Goal: Task Accomplishment & Management: Use online tool/utility

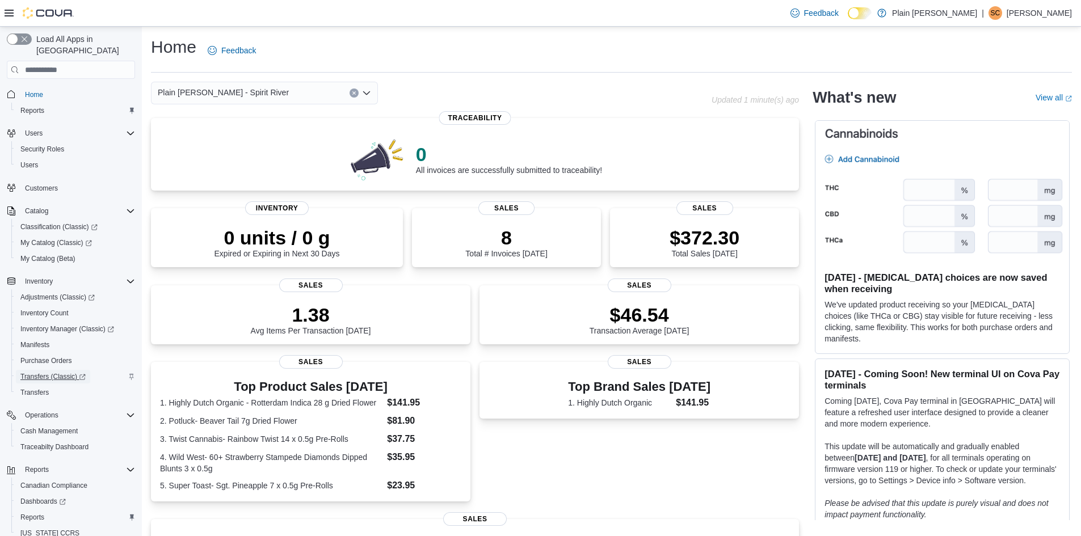
drag, startPoint x: 38, startPoint y: 361, endPoint x: 29, endPoint y: 367, distance: 10.7
click at [29, 372] on span "Transfers (Classic)" at bounding box center [52, 376] width 65 height 9
click at [255, 93] on div "Plain [PERSON_NAME] - Spirit River" at bounding box center [264, 93] width 227 height 23
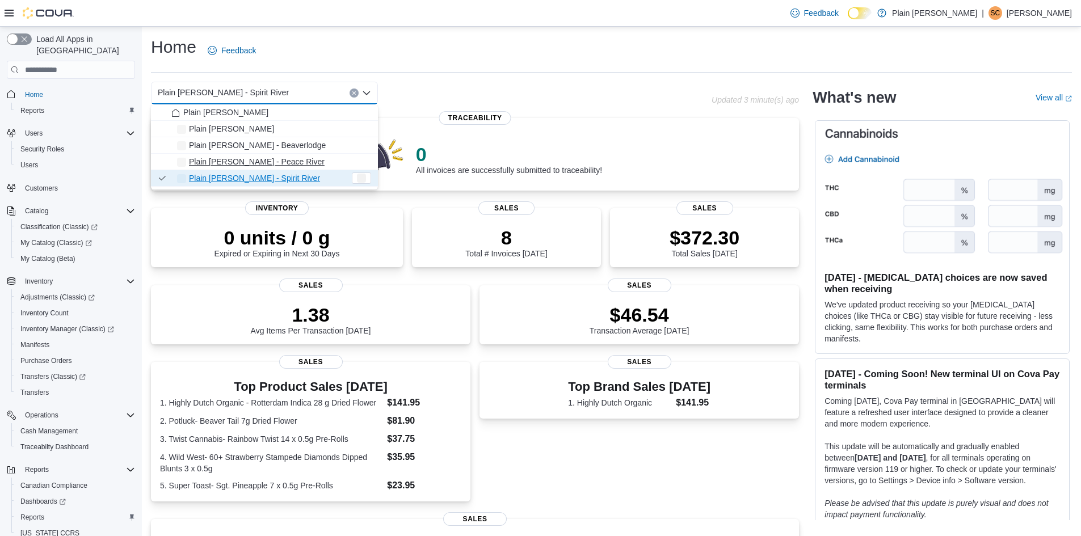
click at [231, 162] on span "Plain [PERSON_NAME] - Peace River" at bounding box center [257, 161] width 136 height 11
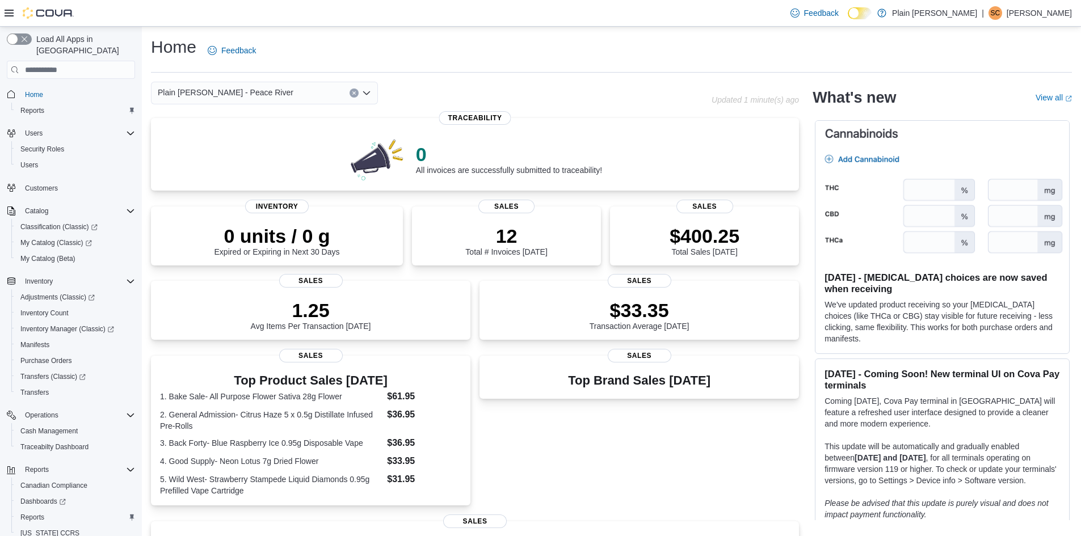
click at [370, 91] on icon "Open list of options" at bounding box center [366, 92] width 7 height 3
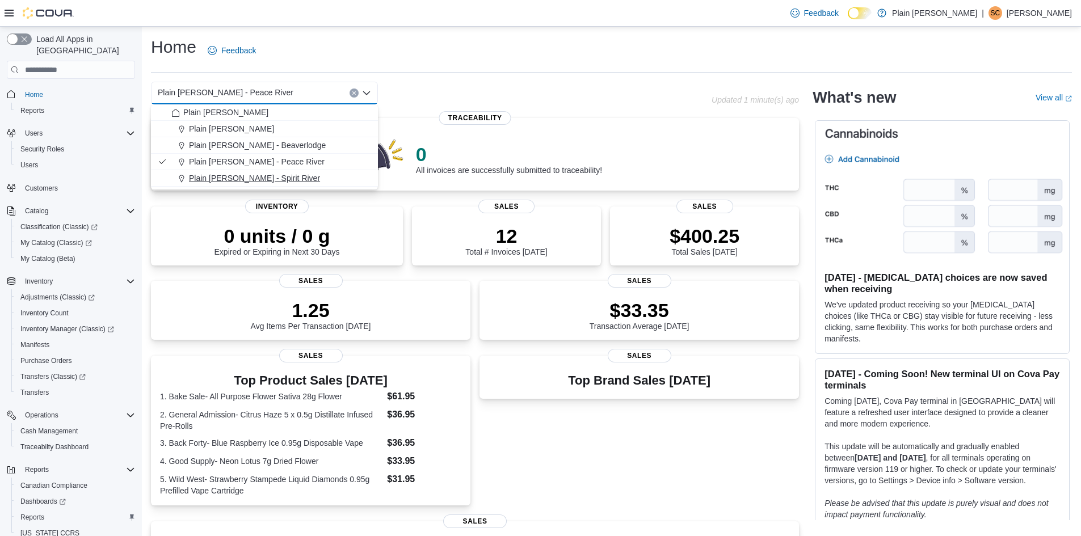
click at [255, 177] on span "Plain [PERSON_NAME] - Spirit River" at bounding box center [254, 178] width 131 height 11
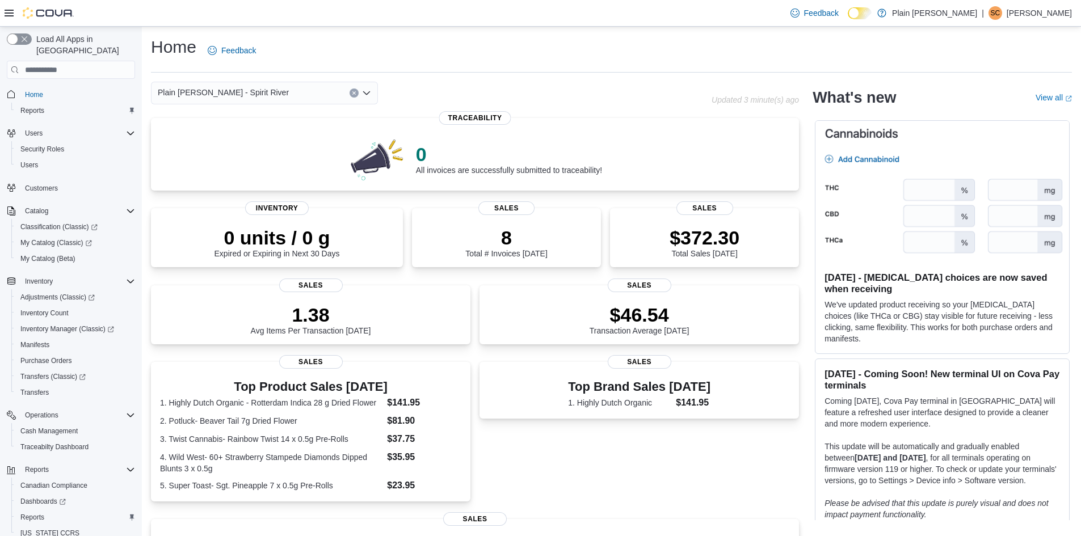
click at [366, 96] on icon "Open list of options" at bounding box center [366, 93] width 9 height 9
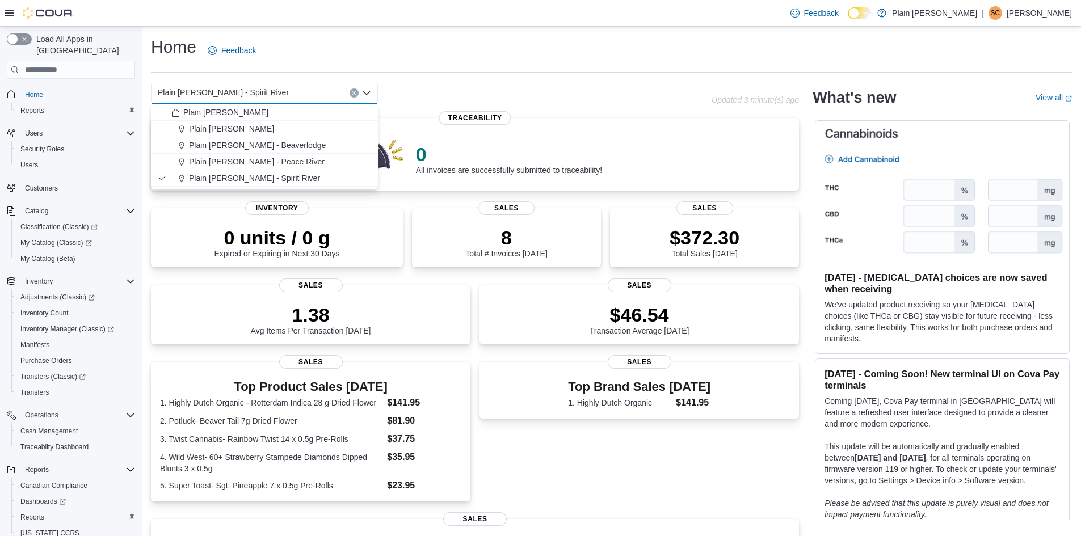
click at [236, 149] on span "Plain [PERSON_NAME] - Beaverlodge" at bounding box center [257, 145] width 137 height 11
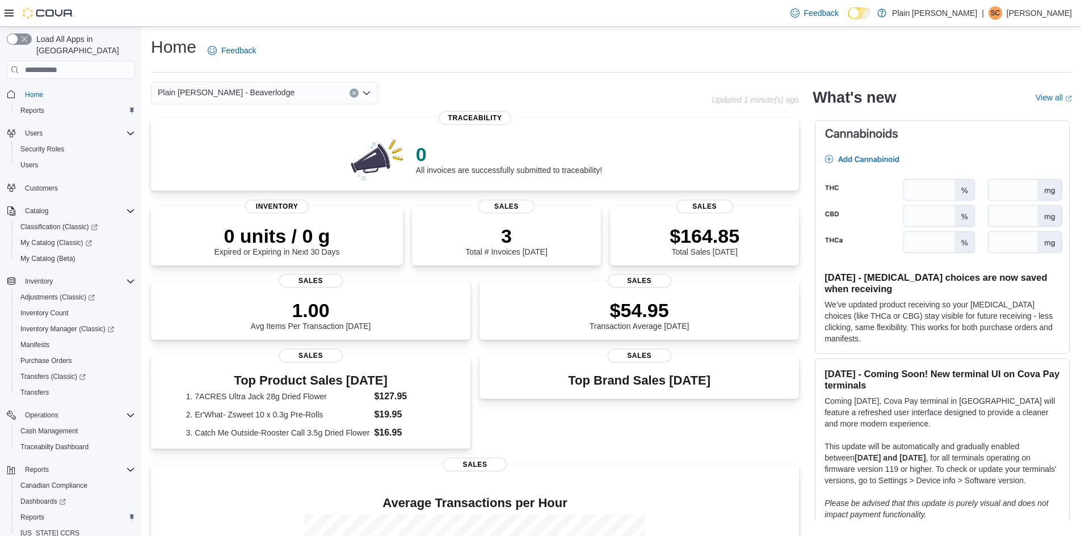
click at [371, 93] on icon "Open list of options" at bounding box center [366, 93] width 9 height 9
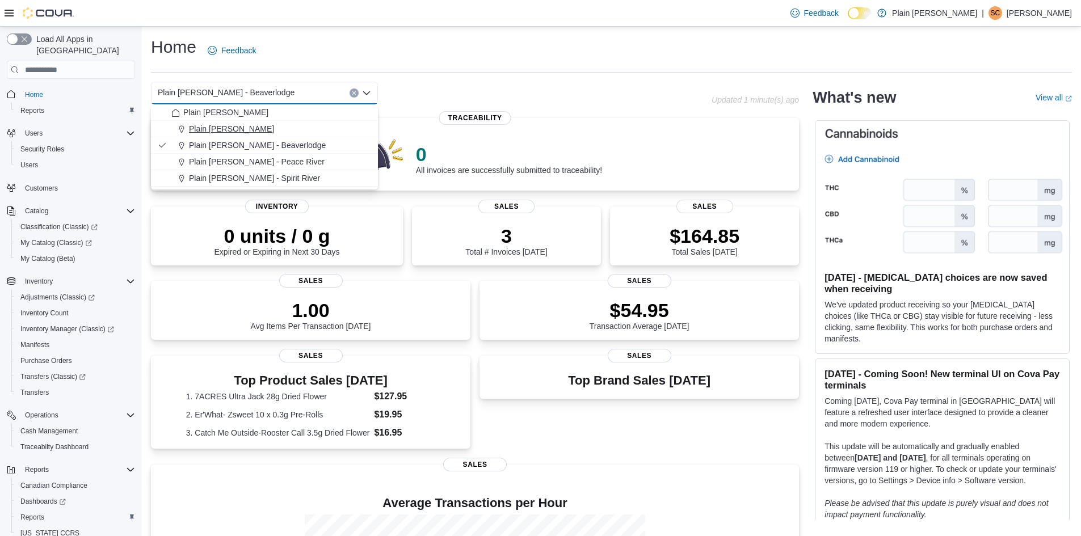
click at [242, 129] on span "Plain [PERSON_NAME]" at bounding box center [231, 128] width 85 height 11
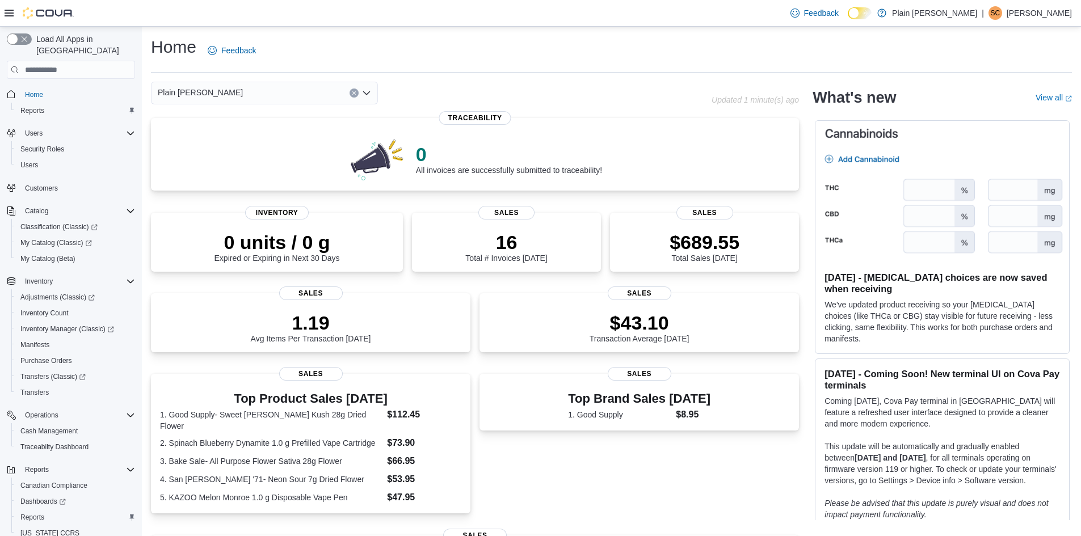
click at [370, 96] on icon "Open list of options" at bounding box center [366, 93] width 9 height 9
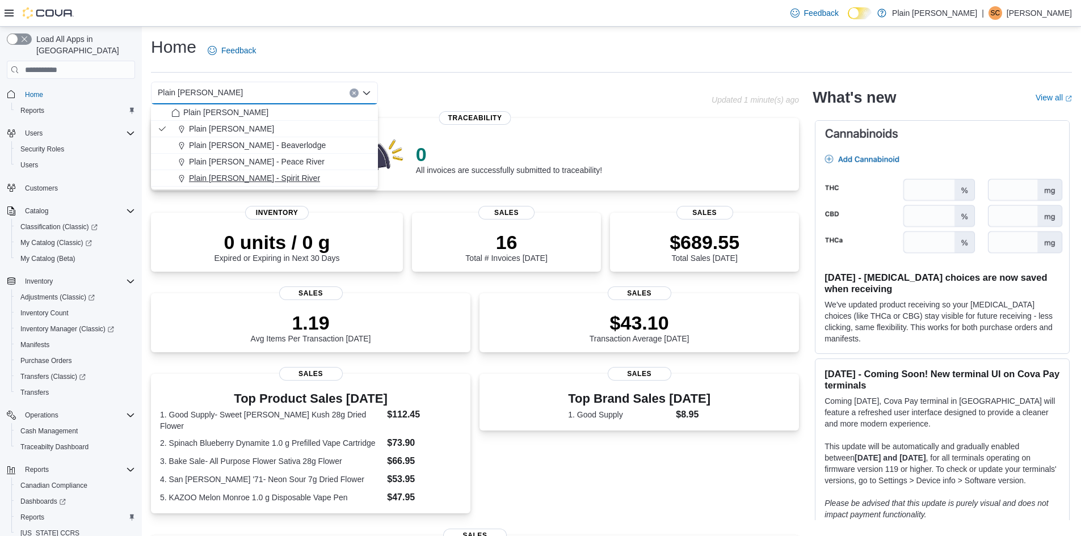
click at [245, 177] on span "Plain [PERSON_NAME] - Spirit River" at bounding box center [254, 178] width 131 height 11
